Goal: Task Accomplishment & Management: Complete application form

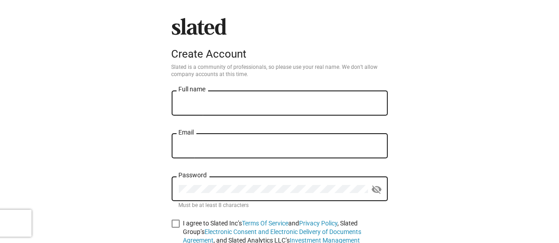
click at [208, 103] on input "Full name" at bounding box center [280, 104] width 202 height 8
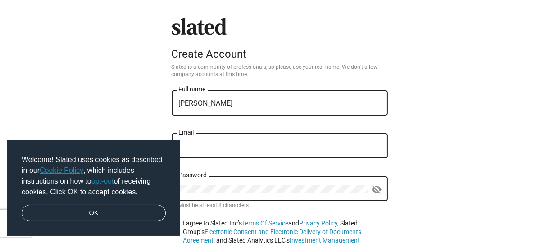
type input "[PERSON_NAME]"
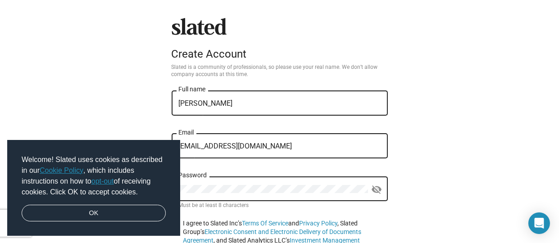
type input "heatheratowell@gmail.com"
click at [123, 213] on link "OK" at bounding box center [94, 213] width 144 height 17
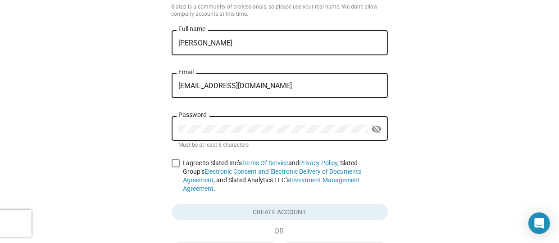
scroll to position [131, 0]
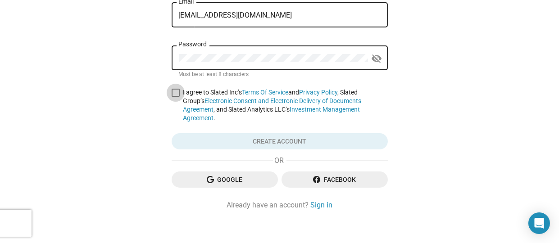
click at [172, 94] on span at bounding box center [176, 93] width 8 height 8
click at [175, 97] on input "I agree to Slated Inc’s Terms Of Service and Privacy Policy , Slated Group’s El…" at bounding box center [175, 97] width 0 height 0
checkbox input "true"
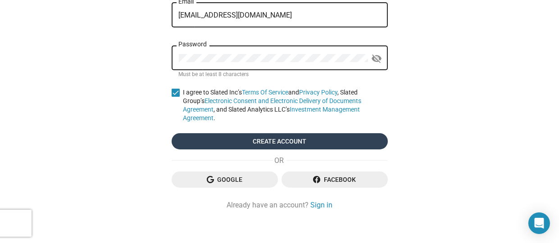
drag, startPoint x: 253, startPoint y: 127, endPoint x: 261, endPoint y: 127, distance: 7.7
click at [253, 133] on span "Create account" at bounding box center [280, 141] width 202 height 16
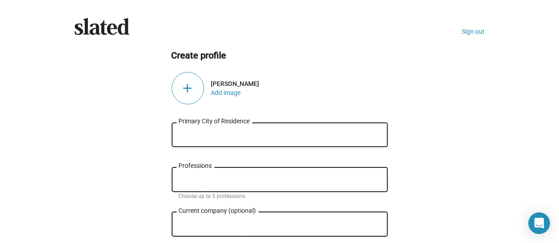
click at [206, 140] on div "Primary City of Residence" at bounding box center [280, 134] width 202 height 27
type input "1"
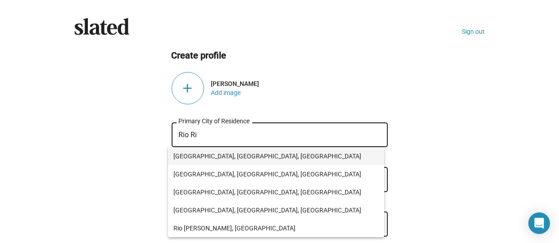
click at [213, 155] on span "Rio Rico, AZ, USA" at bounding box center [275, 156] width 205 height 18
type input "Rio Rico, AZ, USA"
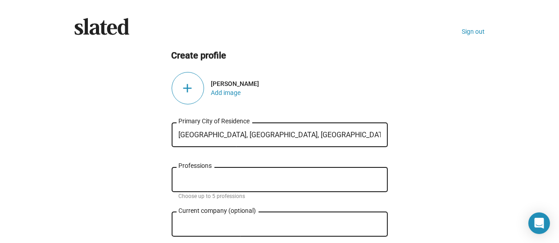
click at [231, 180] on input "Professions" at bounding box center [282, 180] width 202 height 8
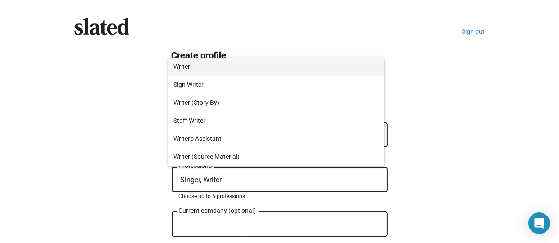
type input "Singer, Writer"
click at [209, 63] on span "Writer" at bounding box center [275, 67] width 205 height 18
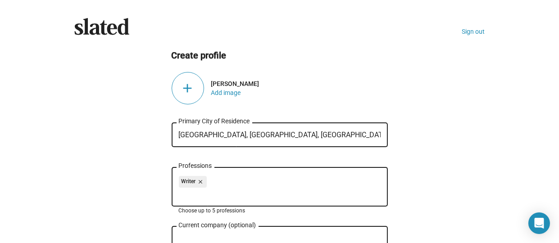
click at [188, 85] on div "add" at bounding box center [188, 88] width 32 height 32
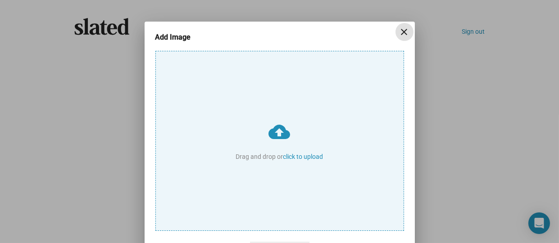
click at [276, 131] on input "cloud_upload Drag and drop or click to upload" at bounding box center [280, 140] width 248 height 179
type input "C:\fakepath\351561531_6590010137..._imresizer (3).jpg"
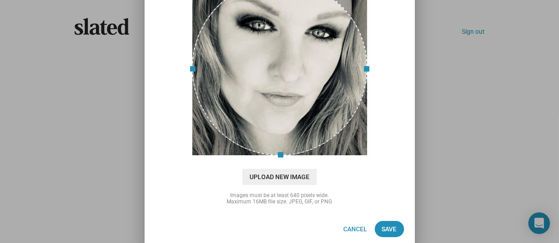
scroll to position [78, 0]
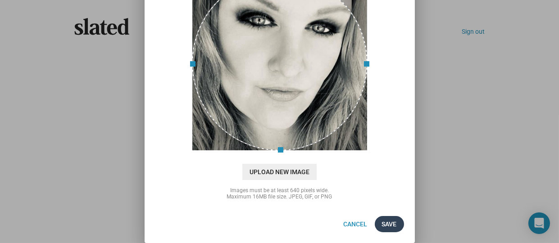
click at [382, 226] on span "Save" at bounding box center [389, 224] width 15 height 16
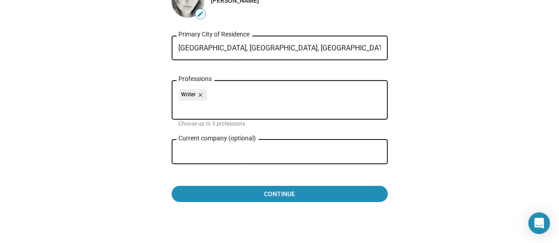
scroll to position [90, 0]
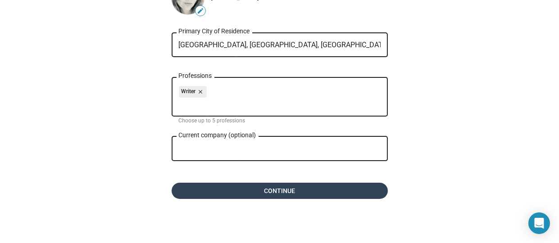
click at [331, 188] on span "Continue" at bounding box center [280, 191] width 202 height 16
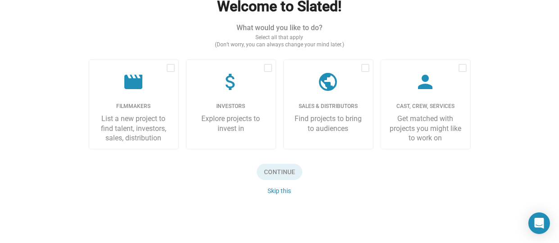
scroll to position [8, 0]
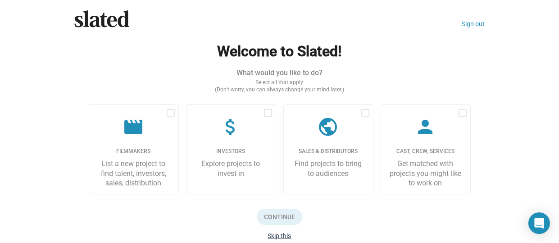
click at [280, 235] on button "Skip this" at bounding box center [279, 235] width 23 height 7
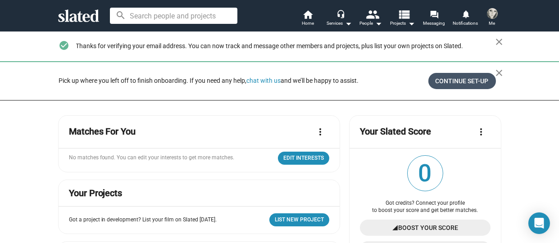
click at [475, 77] on span "Continue Set-up" at bounding box center [461, 81] width 53 height 16
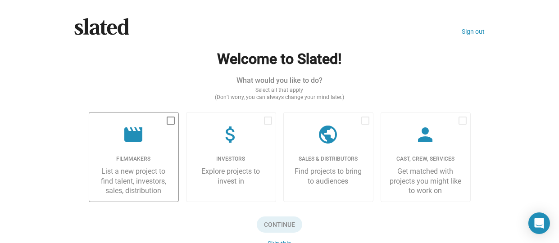
click at [136, 147] on label "movie Filmmakers List a new project to find talent, investors, sales, distribut…" at bounding box center [134, 157] width 90 height 90
click at [170, 125] on input "checkbox" at bounding box center [170, 125] width 0 height 0
checkbox input "true"
click at [271, 227] on span "Continue" at bounding box center [279, 225] width 45 height 16
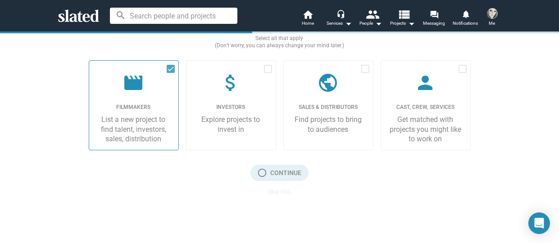
scroll to position [53, 0]
click at [405, 25] on span "Projects arrow_drop_down" at bounding box center [402, 23] width 25 height 11
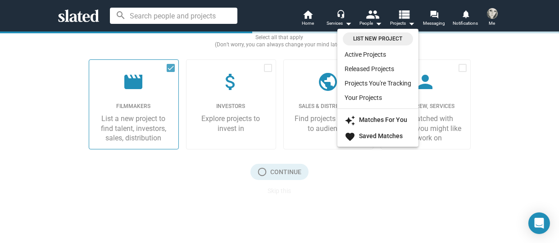
click at [336, 22] on div at bounding box center [279, 121] width 559 height 243
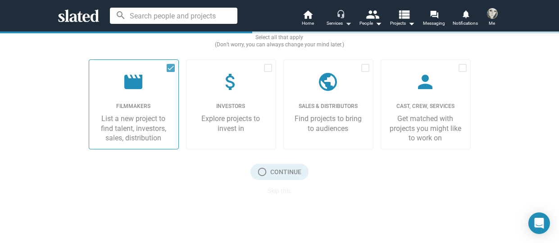
click at [335, 21] on div "Services arrow_drop_down" at bounding box center [339, 23] width 25 height 11
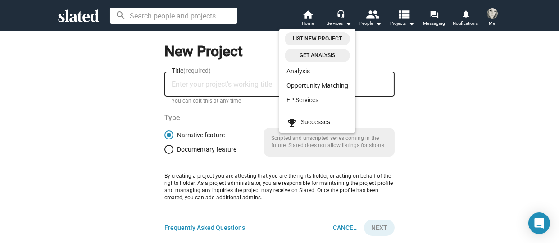
click at [315, 55] on span "Get analysis" at bounding box center [317, 55] width 54 height 9
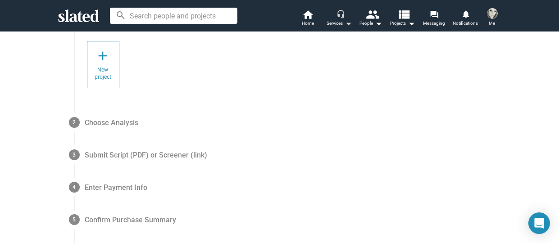
scroll to position [45, 0]
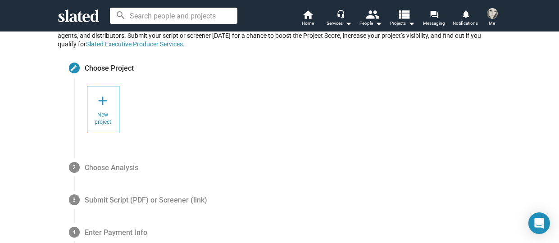
click at [103, 100] on mat-icon "add" at bounding box center [103, 101] width 14 height 14
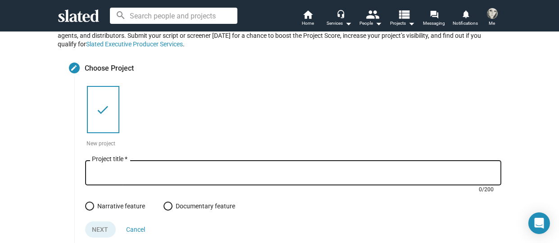
click at [95, 172] on input "Project title *" at bounding box center [293, 173] width 402 height 8
paste input "The Four Kingdoms: I. Kingdom of Flesh"
type input "The Four Kingdoms: I. Kingdom of Flesh"
click at [86, 206] on span at bounding box center [89, 206] width 9 height 9
click at [86, 206] on input "Narrative feature" at bounding box center [89, 206] width 9 height 9
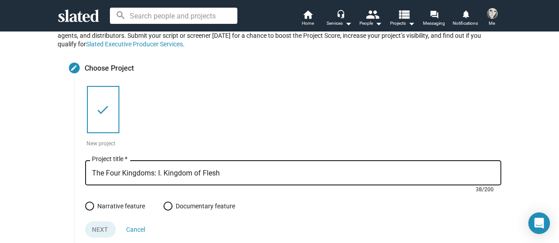
radio input "true"
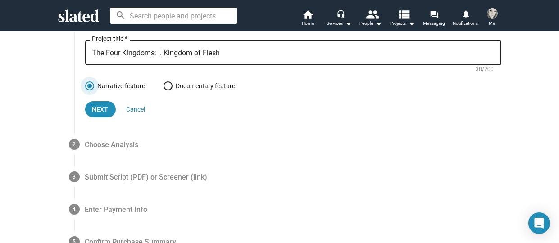
scroll to position [225, 0]
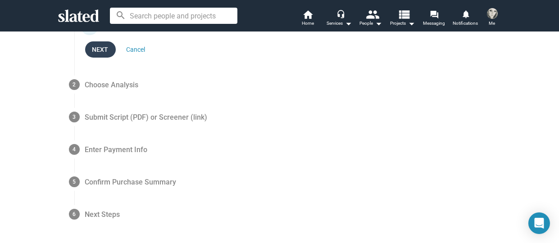
click at [98, 52] on span "Next" at bounding box center [100, 49] width 16 height 16
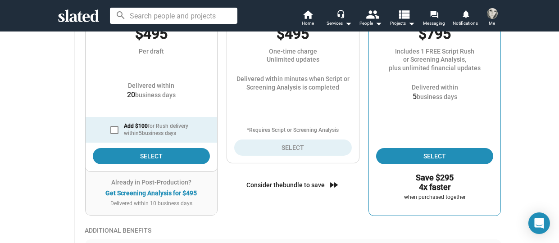
scroll to position [98, 0]
